Goal: Task Accomplishment & Management: Complete application form

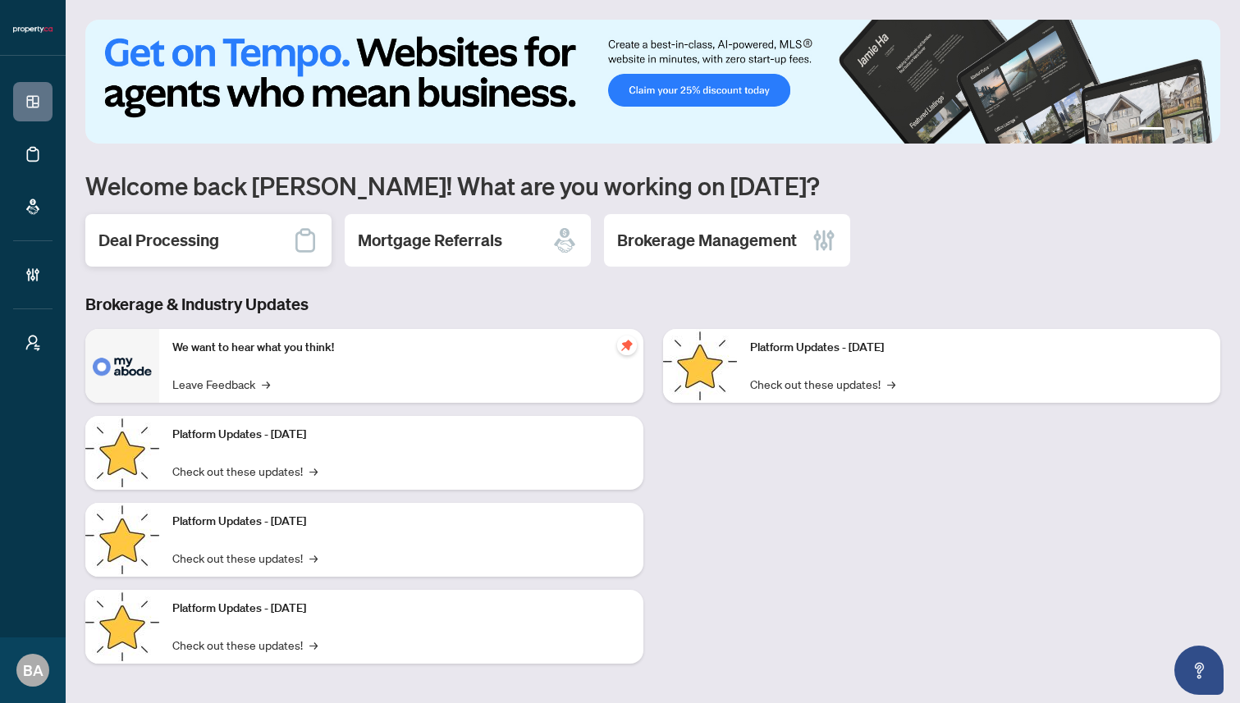
click at [180, 237] on h2 "Deal Processing" at bounding box center [158, 240] width 121 height 23
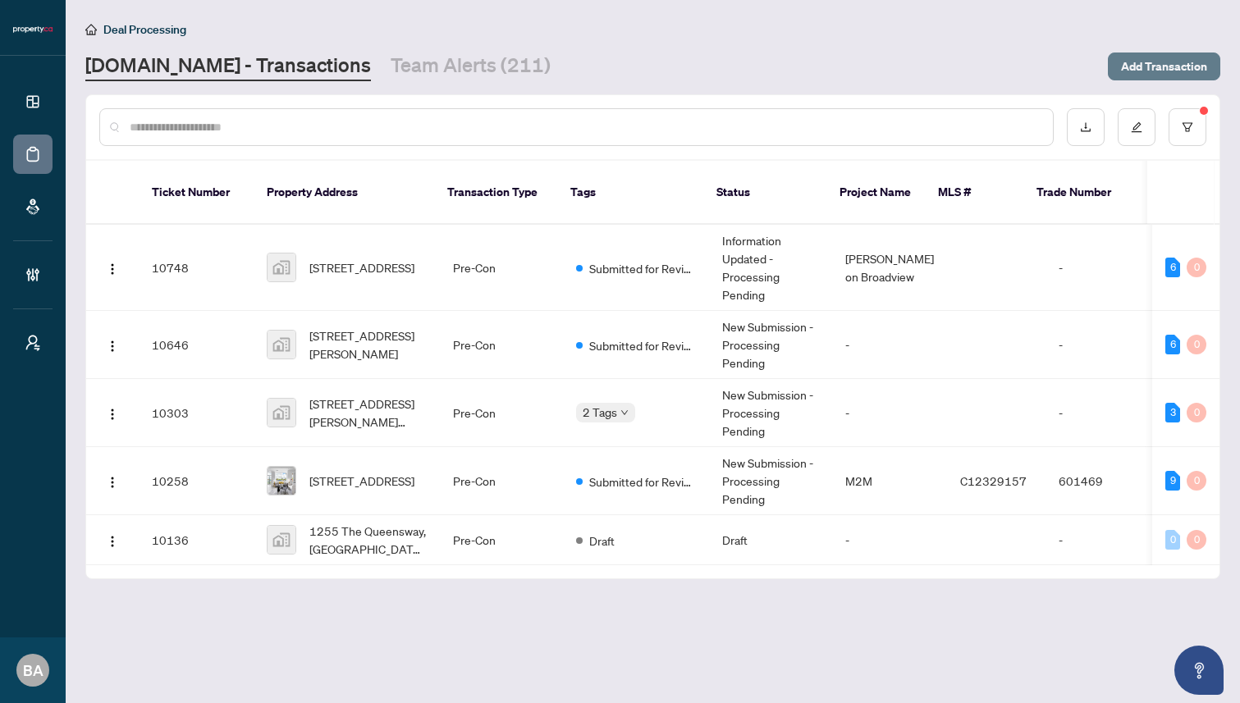
click at [1163, 64] on span "Add Transaction" at bounding box center [1164, 66] width 86 height 26
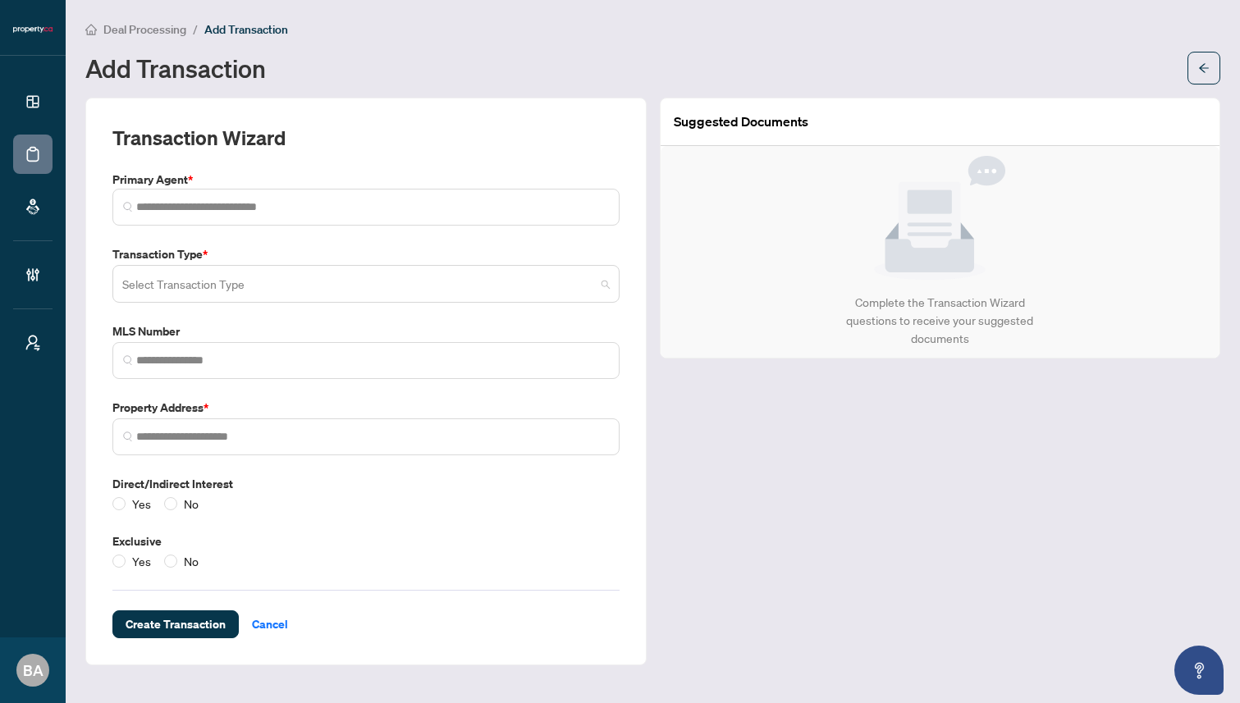
click at [181, 279] on input "search" at bounding box center [358, 286] width 473 height 36
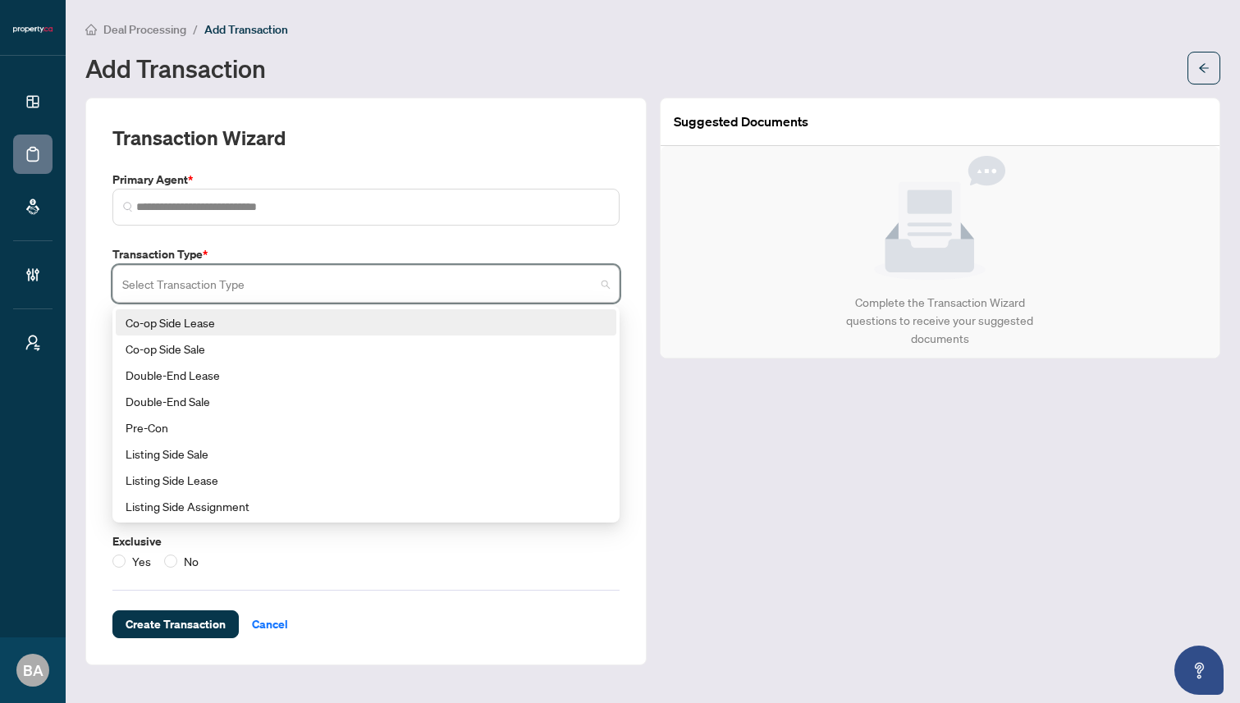
click at [306, 241] on div "Transaction Wizard Primary Agent * Transaction Type * Select Transaction Type 1…" at bounding box center [365, 382] width 507 height 514
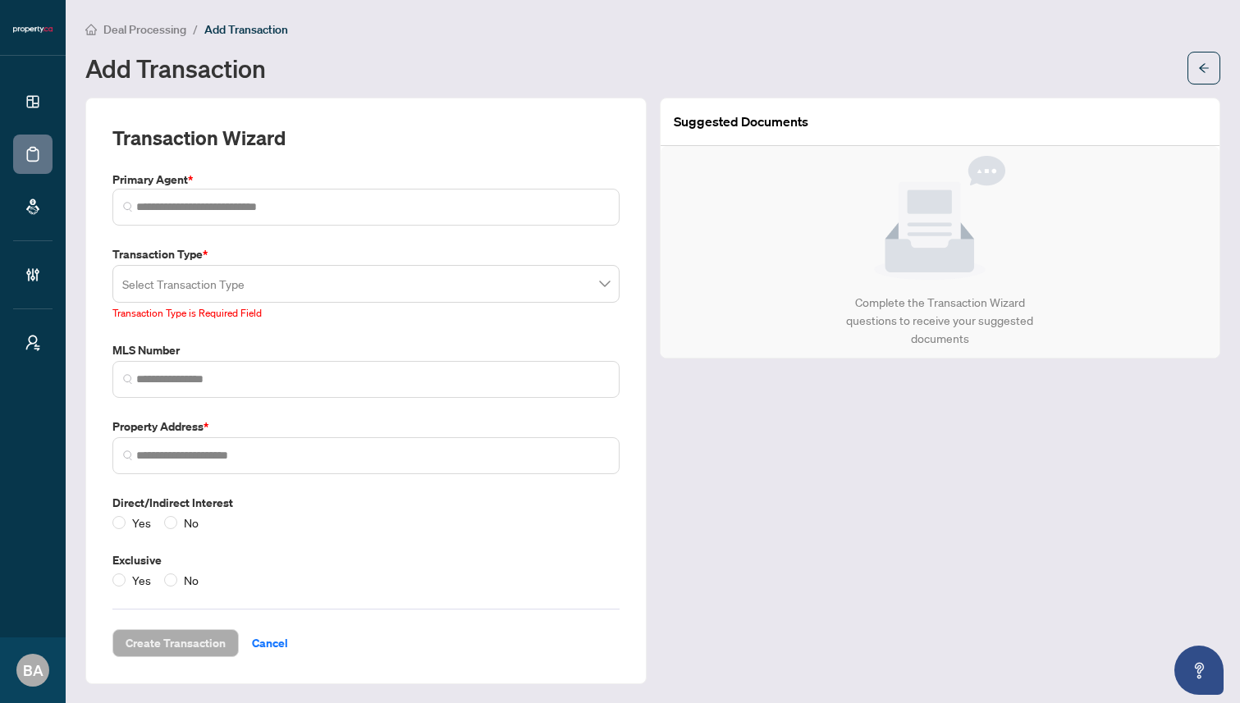
click at [549, 66] on div "Add Transaction" at bounding box center [631, 68] width 1092 height 26
